Goal: Information Seeking & Learning: Learn about a topic

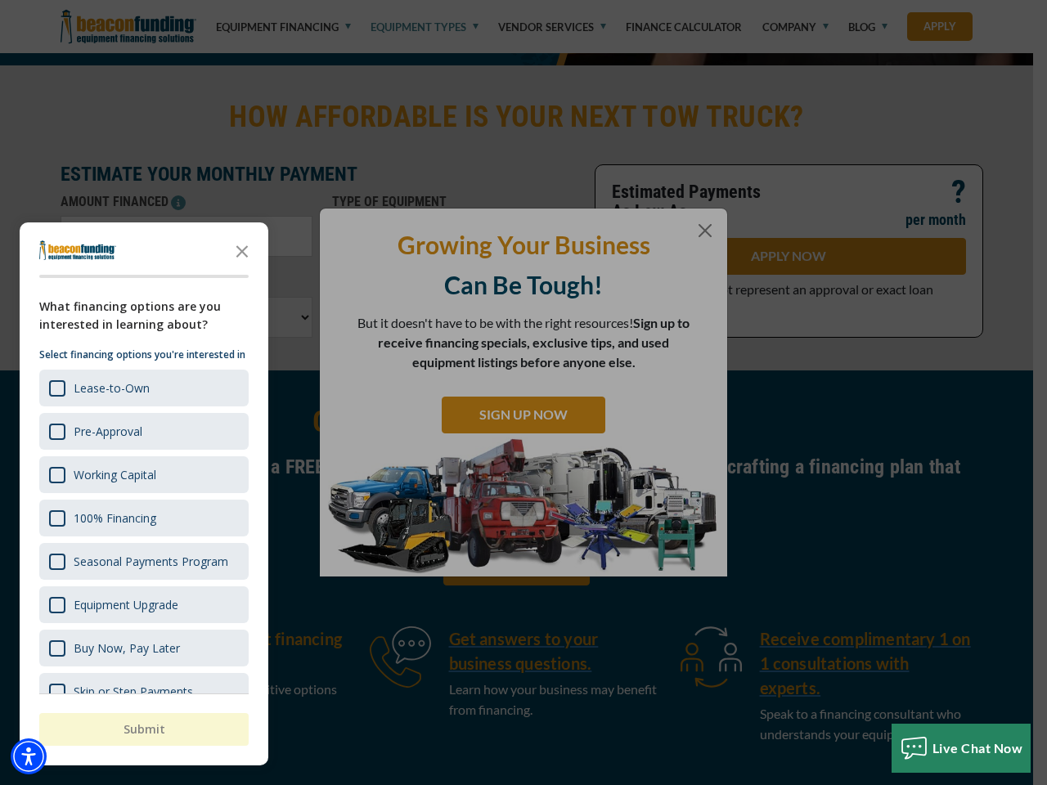
click at [524, 184] on div "button" at bounding box center [523, 392] width 1047 height 785
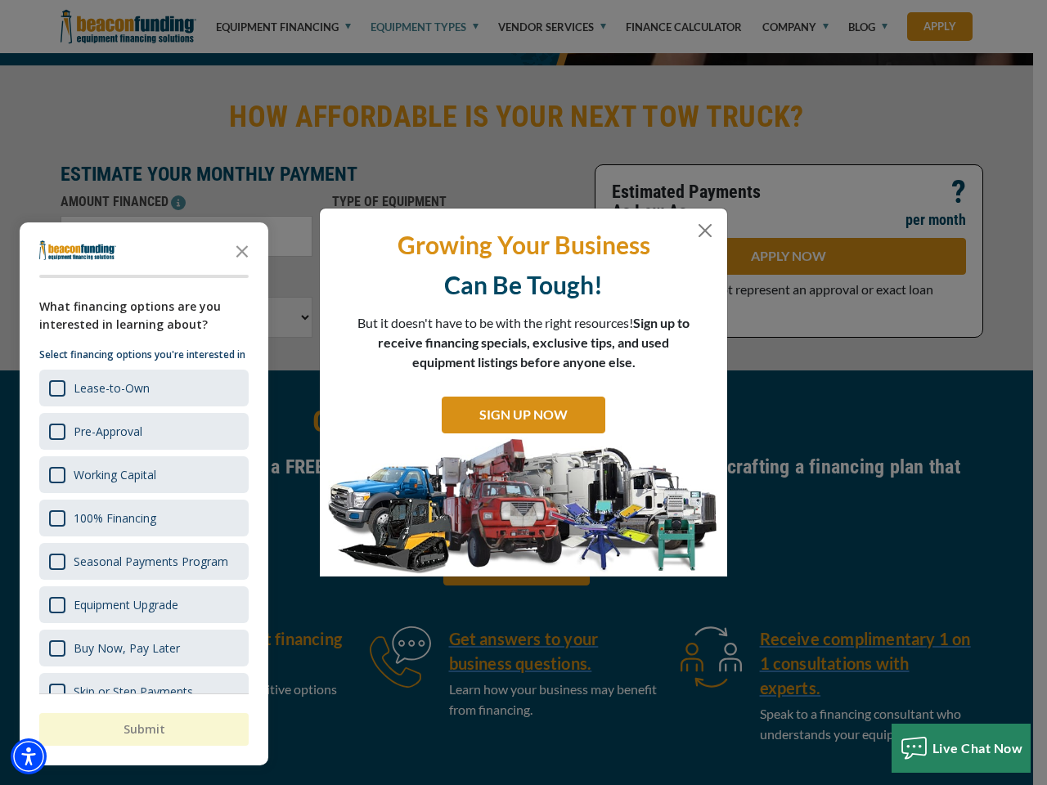
click at [29, 757] on img "Accessibility Menu" at bounding box center [29, 757] width 36 height 36
